Goal: Navigation & Orientation: Find specific page/section

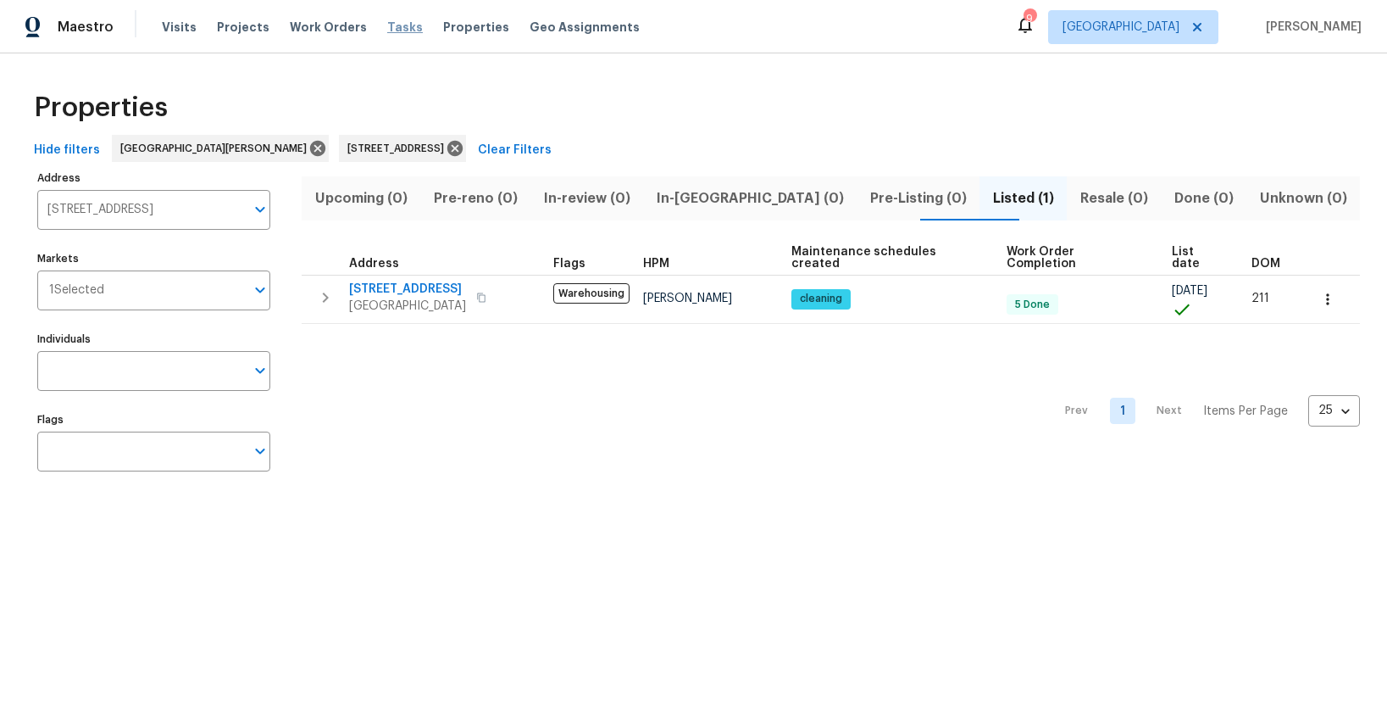
click at [394, 27] on span "Tasks" at bounding box center [405, 27] width 36 height 12
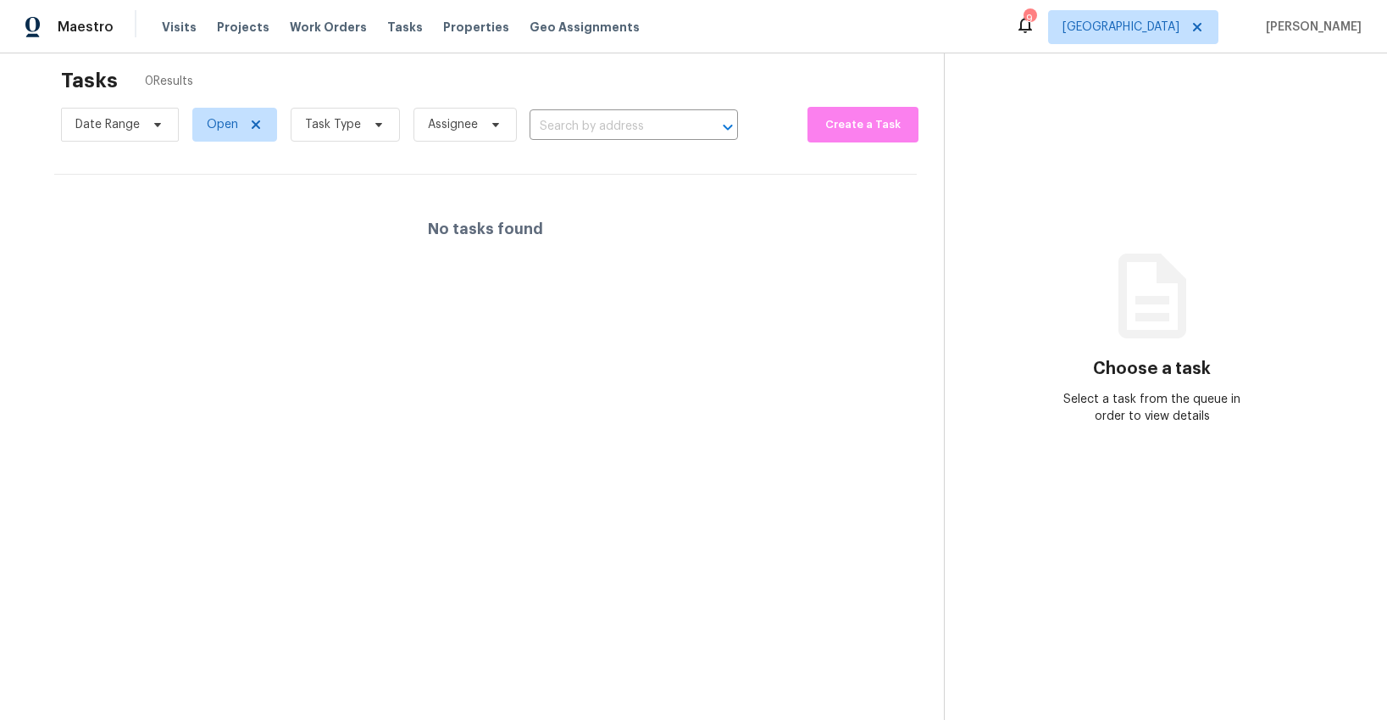
scroll to position [34, 0]
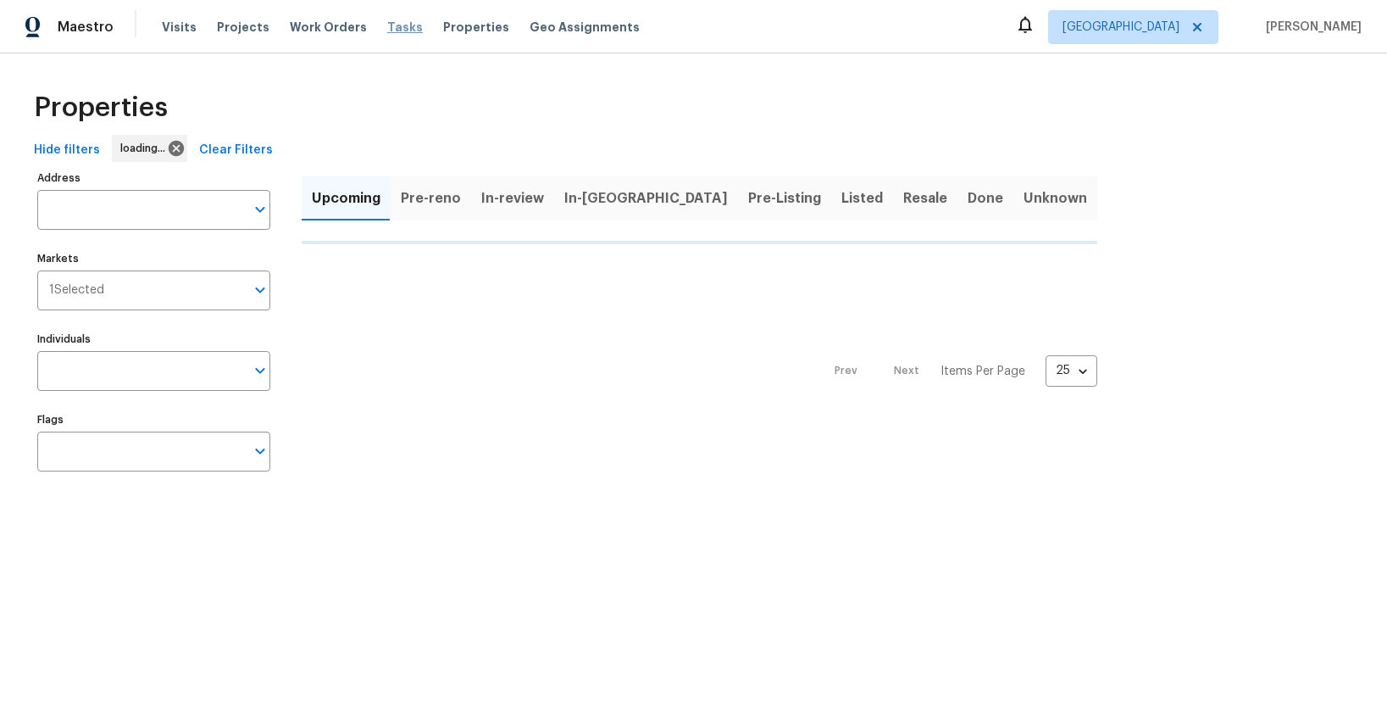
click at [387, 28] on span "Tasks" at bounding box center [405, 27] width 36 height 12
